Goal: Information Seeking & Learning: Stay updated

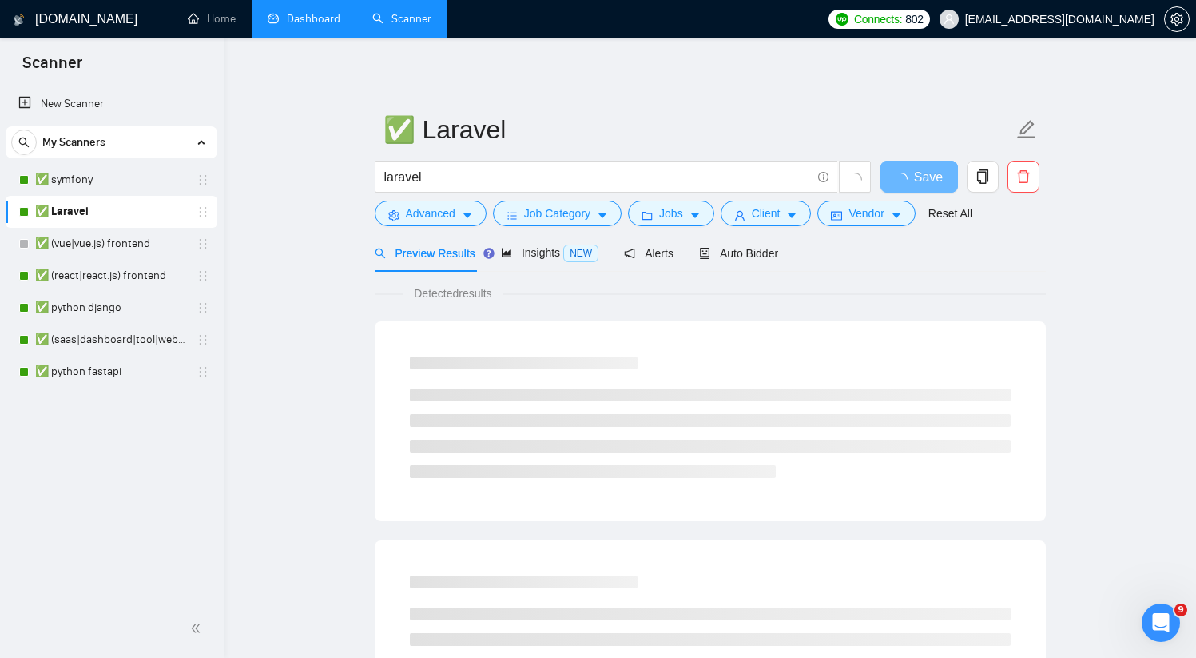
click at [269, 21] on link "Dashboard" at bounding box center [304, 19] width 73 height 14
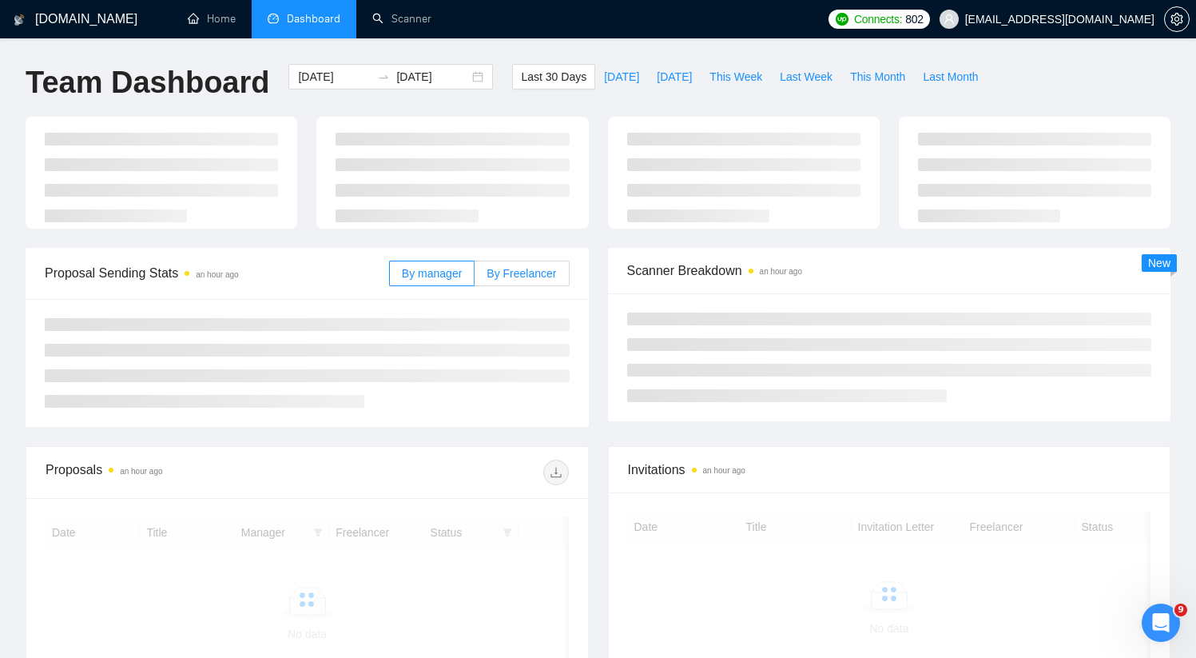
click at [530, 275] on span "By Freelancer" at bounding box center [522, 273] width 70 height 13
click at [475, 277] on input "By Freelancer" at bounding box center [475, 277] width 0 height 0
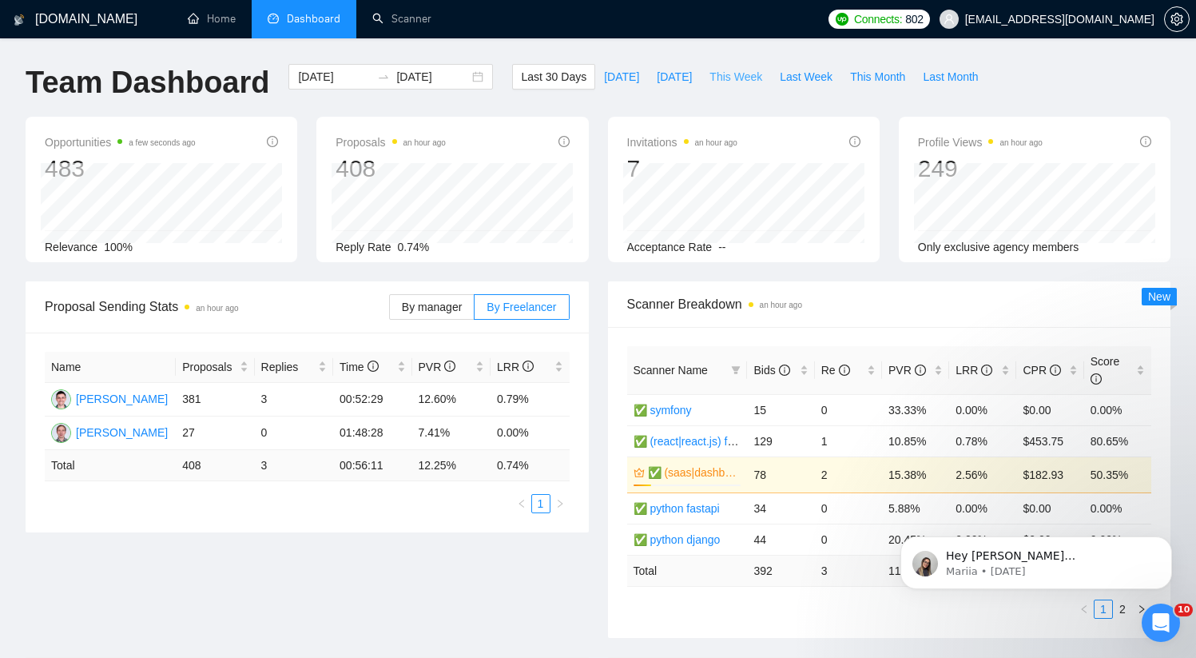
click at [751, 76] on span "This Week" at bounding box center [736, 77] width 53 height 18
type input "[DATE]"
